Goal: Information Seeking & Learning: Learn about a topic

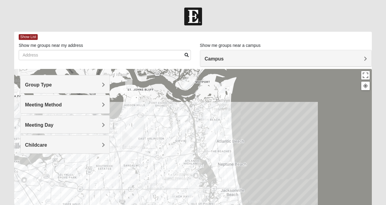
click at [62, 86] on h4 "Group Type" at bounding box center [65, 85] width 80 height 6
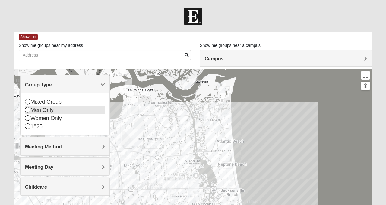
drag, startPoint x: 28, startPoint y: 102, endPoint x: 29, endPoint y: 105, distance: 3.6
click at [28, 102] on icon at bounding box center [27, 101] width 5 height 5
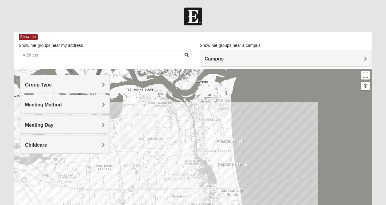
click at [62, 102] on h4 "Meeting Method" at bounding box center [65, 105] width 80 height 6
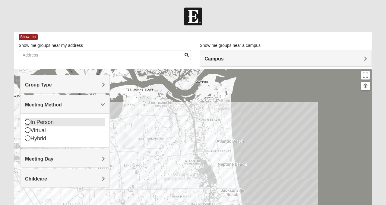
click at [27, 122] on icon at bounding box center [27, 121] width 5 height 5
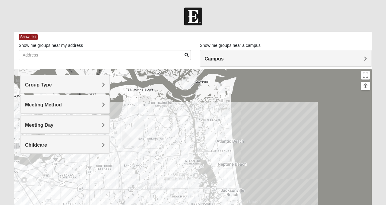
click at [36, 122] on span "Meeting Day" at bounding box center [39, 124] width 28 height 5
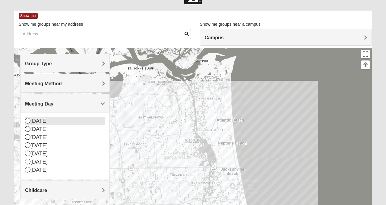
scroll to position [22, 0]
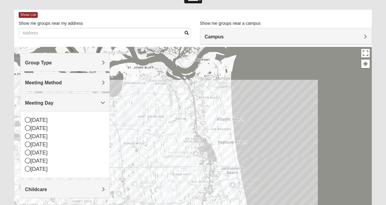
click at [64, 103] on h4 "Meeting Day" at bounding box center [65, 103] width 80 height 6
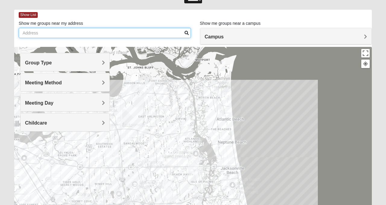
click at [141, 34] on input "Show me groups near my address" at bounding box center [105, 33] width 172 height 10
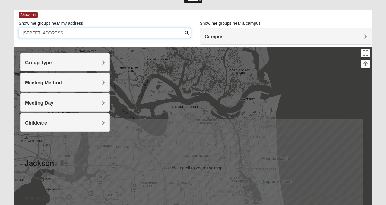
scroll to position [48, 0]
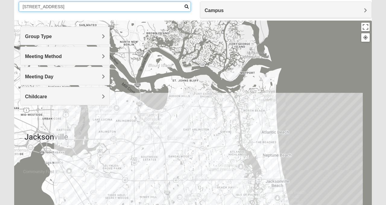
type input "[STREET_ADDRESS]"
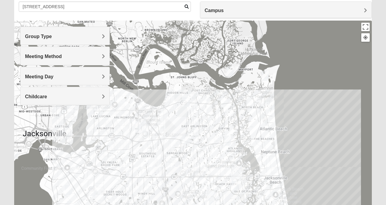
drag, startPoint x: 207, startPoint y: 135, endPoint x: 187, endPoint y: 102, distance: 38.3
click at [187, 102] on div at bounding box center [193, 141] width 358 height 241
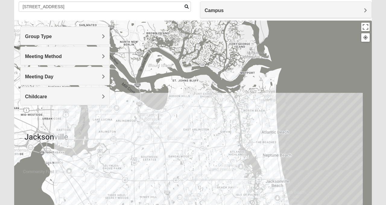
click at [192, 135] on div at bounding box center [193, 141] width 358 height 241
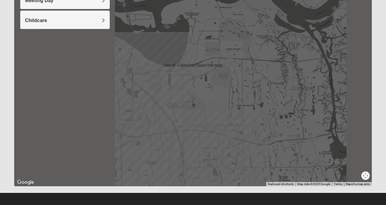
scroll to position [126, 0]
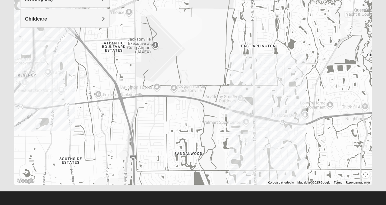
click at [230, 113] on img "Mixed Bell-Higgins 32246" at bounding box center [228, 111] width 7 height 10
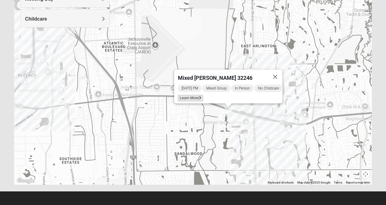
click at [195, 95] on span "Learn More" at bounding box center [190, 98] width 25 height 6
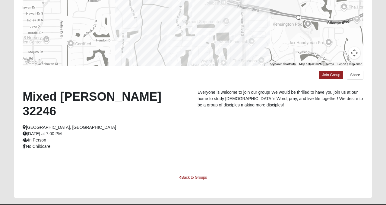
scroll to position [120, 0]
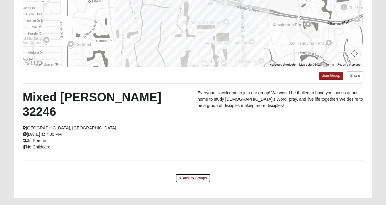
click at [197, 173] on link "Back to Groups" at bounding box center [193, 177] width 36 height 9
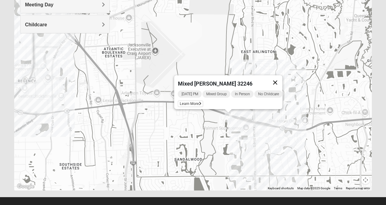
click at [277, 78] on button "Close" at bounding box center [275, 82] width 14 height 14
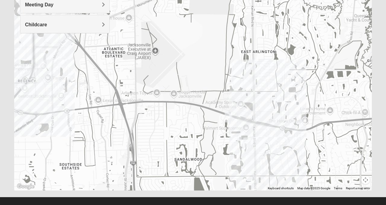
click at [246, 141] on img "Mixed Maytum 32224" at bounding box center [246, 142] width 7 height 10
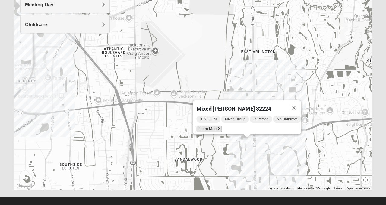
click at [206, 125] on span "Learn More" at bounding box center [209, 128] width 25 height 6
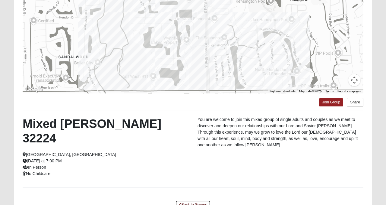
click at [188, 200] on link "Back to Groups" at bounding box center [193, 204] width 36 height 9
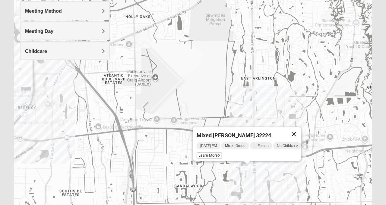
click at [300, 131] on button "Close" at bounding box center [294, 134] width 14 height 14
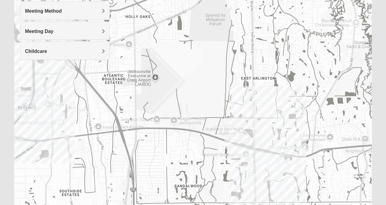
click at [274, 176] on img "Mixed Cross 32246" at bounding box center [273, 176] width 7 height 10
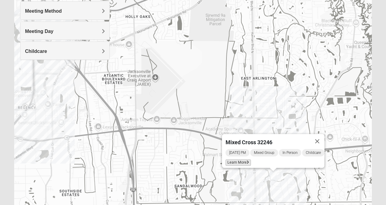
click at [240, 159] on span "Learn More" at bounding box center [238, 162] width 25 height 6
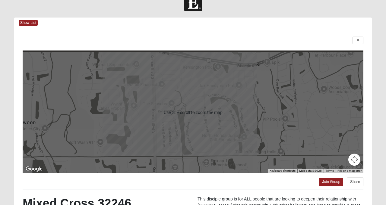
scroll to position [16, 0]
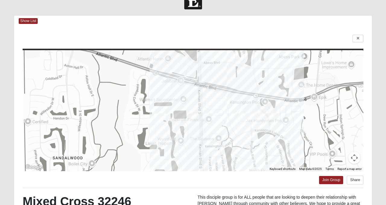
drag, startPoint x: 176, startPoint y: 100, endPoint x: 224, endPoint y: 137, distance: 60.3
click at [224, 137] on div at bounding box center [193, 110] width 341 height 121
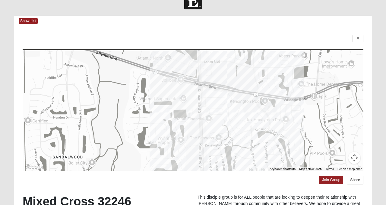
scroll to position [0, 0]
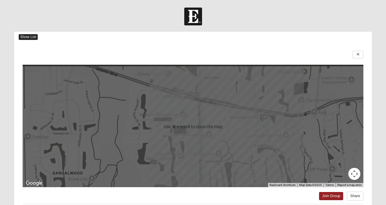
click at [34, 36] on span "Show List" at bounding box center [28, 37] width 19 height 6
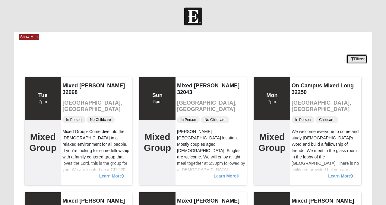
click at [360, 59] on button "Filter" at bounding box center [357, 58] width 21 height 9
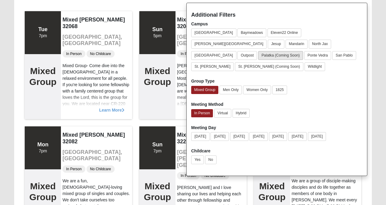
scroll to position [63, 0]
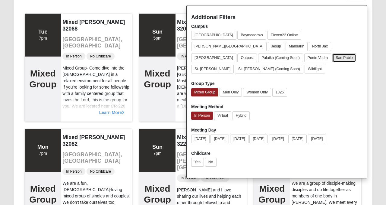
click at [351, 53] on button "San Pablo" at bounding box center [344, 57] width 24 height 9
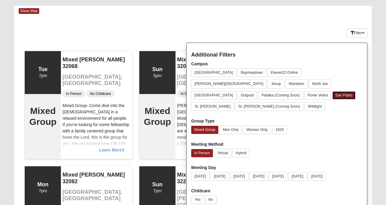
scroll to position [26, 0]
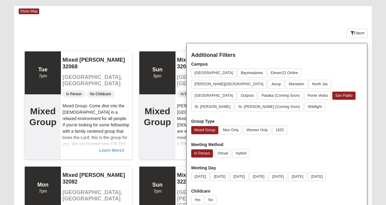
click at [351, 52] on h4 "Additional Filters" at bounding box center [276, 55] width 171 height 7
click at [320, 25] on div "Filter Additional Filters Campus [GEOGRAPHIC_DATA] [GEOGRAPHIC_DATA] Eleven22 O…" at bounding box center [342, 32] width 60 height 22
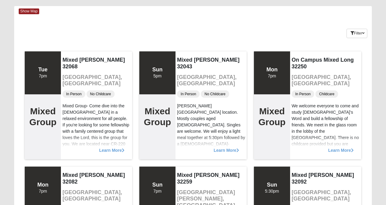
click at [360, 39] on div "Filter Additional Filters Campus [GEOGRAPHIC_DATA] [GEOGRAPHIC_DATA] Eleven22 O…" at bounding box center [342, 32] width 60 height 22
click at [356, 29] on button "Filter" at bounding box center [357, 33] width 21 height 9
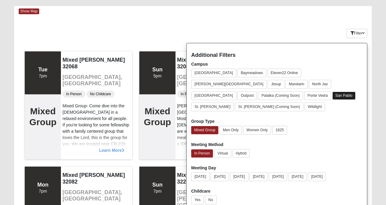
click at [352, 91] on button "San Pablo" at bounding box center [343, 95] width 23 height 8
click at [352, 91] on button "San Pablo" at bounding box center [344, 95] width 24 height 9
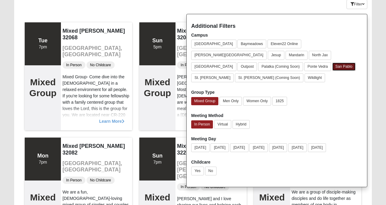
scroll to position [0, 0]
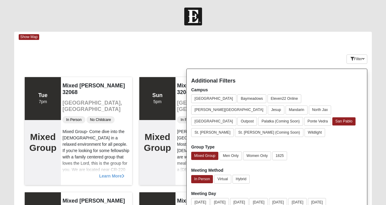
click at [323, 54] on div "Filter Additional Filters Campus [GEOGRAPHIC_DATA] [GEOGRAPHIC_DATA] Eleven22 O…" at bounding box center [342, 58] width 60 height 22
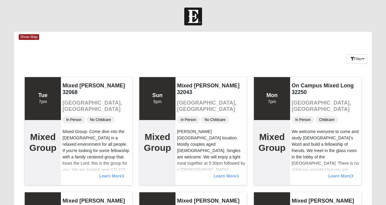
click at [33, 38] on span "Show Map" at bounding box center [29, 37] width 21 height 6
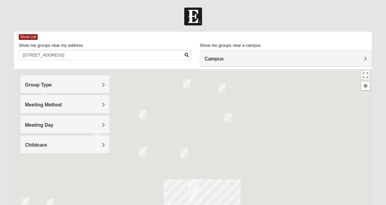
click at [258, 57] on h4 "Campus" at bounding box center [286, 59] width 163 height 6
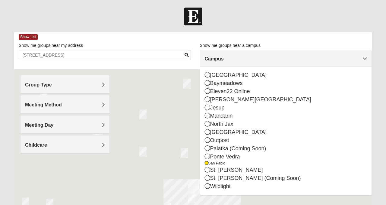
click at [244, 59] on h4 "Campus" at bounding box center [286, 59] width 163 height 6
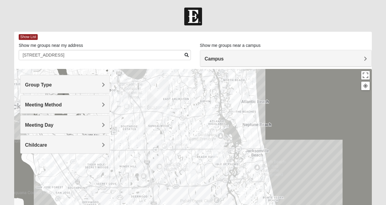
click at [168, 77] on img "Mixed Vilagi 32225" at bounding box center [167, 75] width 7 height 10
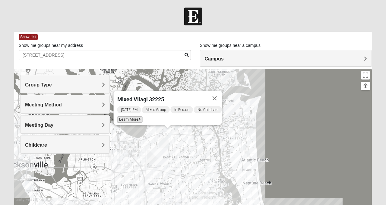
click at [124, 116] on span "Learn More" at bounding box center [129, 119] width 25 height 6
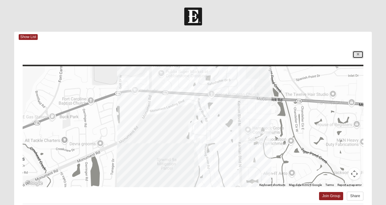
click at [357, 53] on icon at bounding box center [358, 54] width 2 height 4
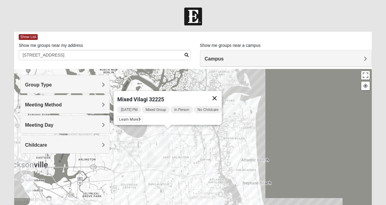
click at [221, 94] on button "Close" at bounding box center [215, 98] width 14 height 14
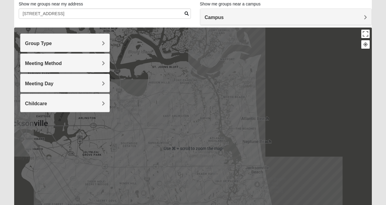
scroll to position [44, 0]
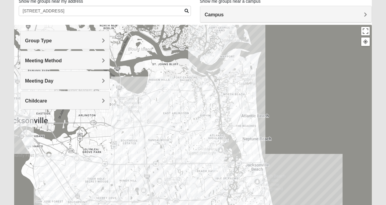
click at [210, 126] on img "Mixed Luehring 32224" at bounding box center [208, 127] width 7 height 10
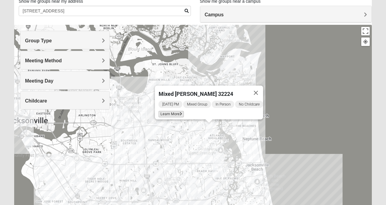
click at [171, 112] on span "Learn More" at bounding box center [171, 114] width 25 height 6
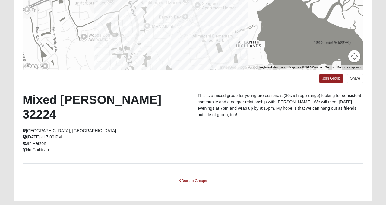
scroll to position [121, 0]
